Goal: Information Seeking & Learning: Find specific fact

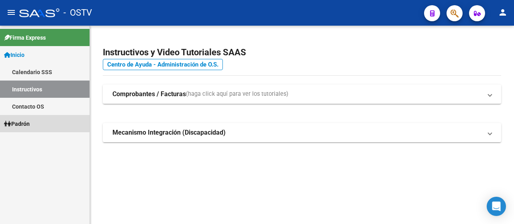
click at [18, 128] on span "Padrón" at bounding box center [17, 124] width 26 height 9
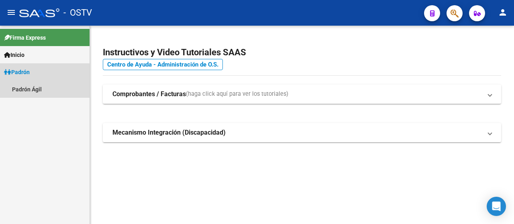
click at [29, 72] on span "Padrón" at bounding box center [17, 72] width 26 height 9
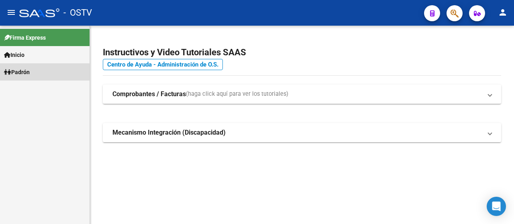
click at [30, 74] on span "Padrón" at bounding box center [17, 72] width 26 height 9
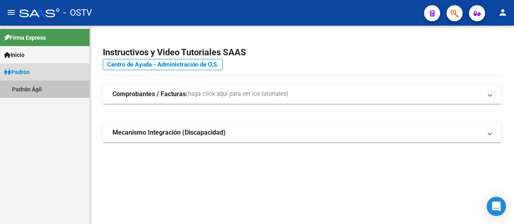
click at [28, 87] on link "Padrón Ágil" at bounding box center [45, 89] width 90 height 17
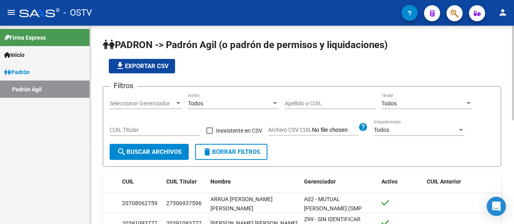
click at [306, 101] on input "Apellido o CUIL" at bounding box center [330, 103] width 91 height 7
type input "verri"
click at [144, 147] on button "search Buscar Archivos" at bounding box center [149, 152] width 79 height 16
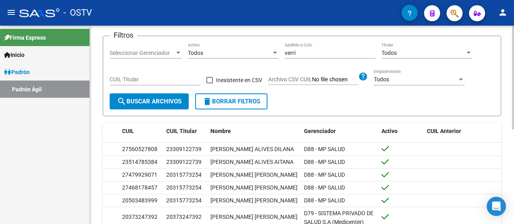
scroll to position [58, 0]
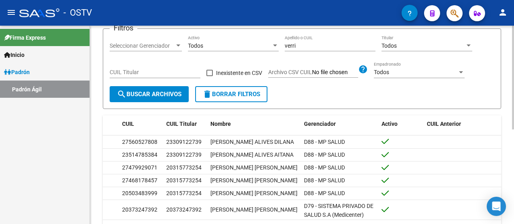
click at [513, 126] on div at bounding box center [513, 109] width 2 height 104
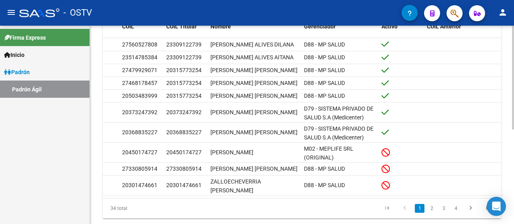
scroll to position [165, 0]
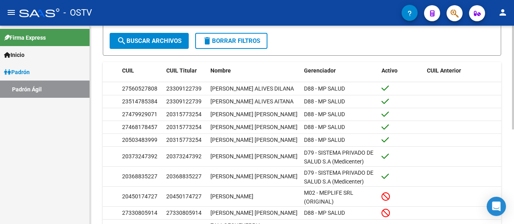
click at [514, 114] on div at bounding box center [513, 138] width 2 height 104
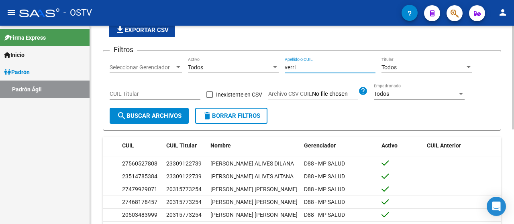
click at [312, 67] on input "verri" at bounding box center [330, 67] width 91 height 7
type input "4492259"
click at [161, 112] on span "search Buscar Archivos" at bounding box center [149, 115] width 65 height 7
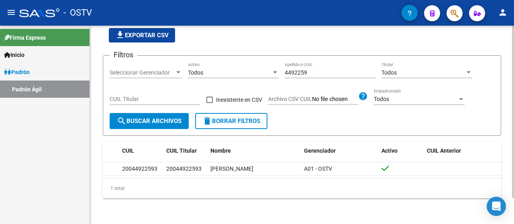
scroll to position [30, 0]
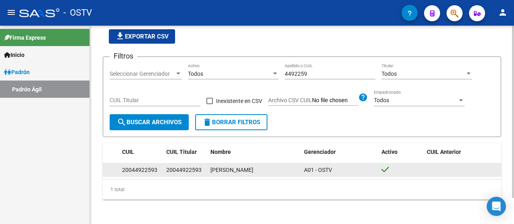
click at [288, 175] on datatable-body-cell "[PERSON_NAME]" at bounding box center [254, 170] width 94 height 12
drag, startPoint x: 211, startPoint y: 170, endPoint x: 249, endPoint y: 172, distance: 38.6
click at [249, 172] on div "[PERSON_NAME]" at bounding box center [253, 170] width 87 height 9
copy span "[PERSON_NAME]"
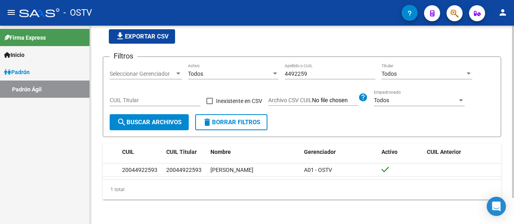
click at [295, 76] on input "4492259" at bounding box center [330, 74] width 91 height 7
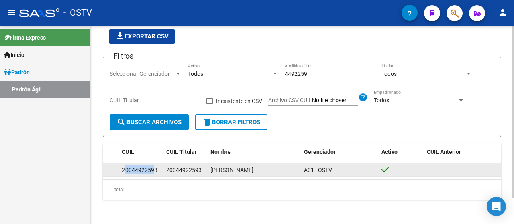
drag, startPoint x: 126, startPoint y: 171, endPoint x: 155, endPoint y: 171, distance: 29.3
click at [155, 171] on div "20044922593" at bounding box center [139, 170] width 35 height 9
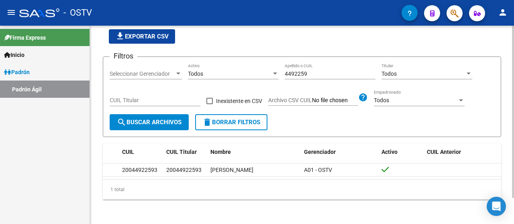
click at [122, 178] on datatable-body "20044922593 20044922593 [PERSON_NAME] A01 - OSTV" at bounding box center [302, 171] width 398 height 15
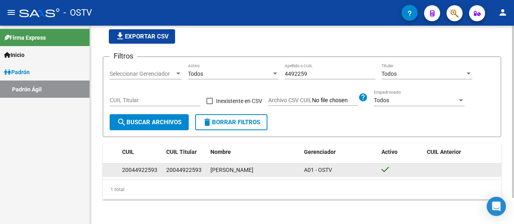
drag, startPoint x: 116, startPoint y: 173, endPoint x: 154, endPoint y: 171, distance: 37.4
click at [154, 171] on div "20044922593 20044922593 [PERSON_NAME] A01 - OSTV" at bounding box center [302, 170] width 398 height 13
click at [154, 171] on div "20044922593" at bounding box center [139, 170] width 35 height 9
drag, startPoint x: 157, startPoint y: 171, endPoint x: 122, endPoint y: 171, distance: 35.3
click at [122, 171] on div "20044922593" at bounding box center [141, 170] width 38 height 9
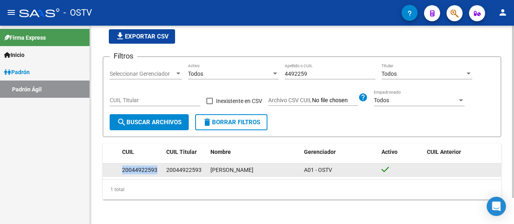
copy div "20044922593"
